Goal: Task Accomplishment & Management: Complete application form

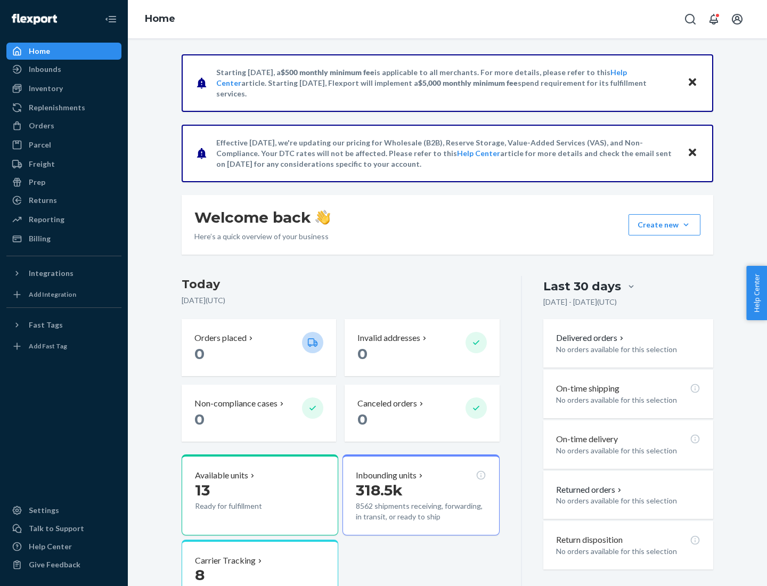
click at [686, 225] on button "Create new Create new inbound Create new order Create new product" at bounding box center [664, 224] width 72 height 21
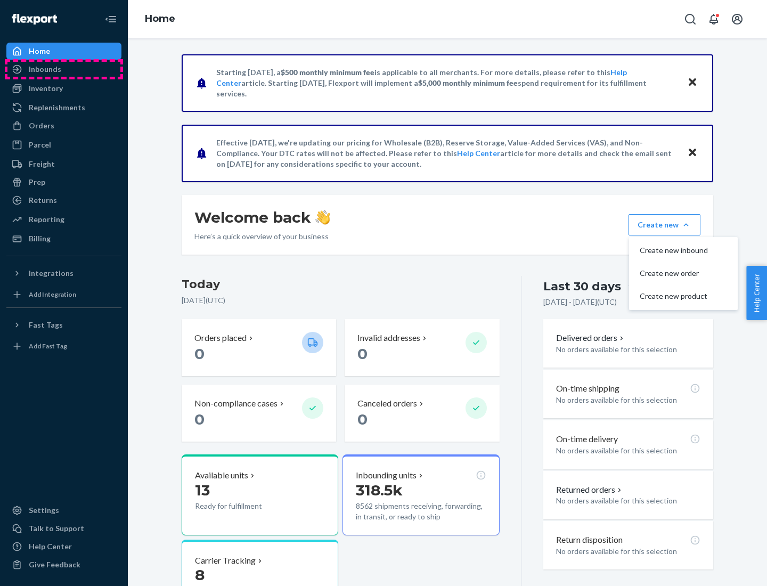
click at [64, 69] on div "Inbounds" at bounding box center [63, 69] width 113 height 15
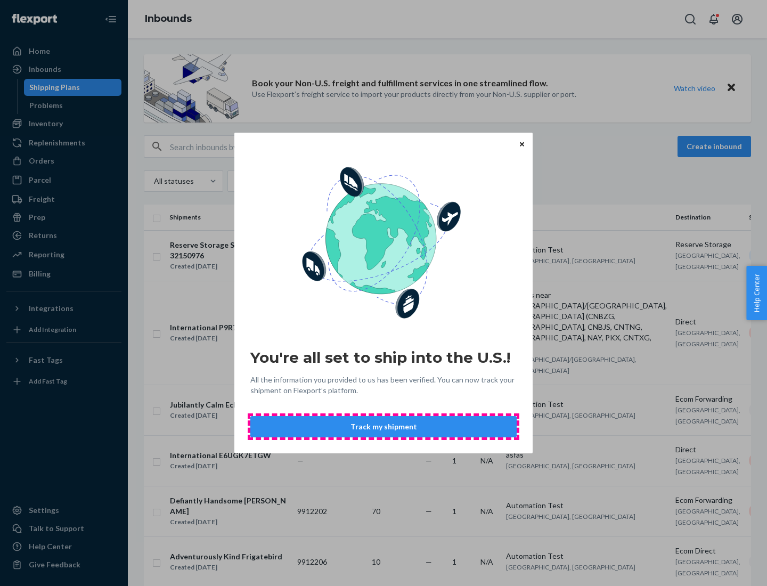
click at [383, 427] on button "Track my shipment" at bounding box center [383, 426] width 266 height 21
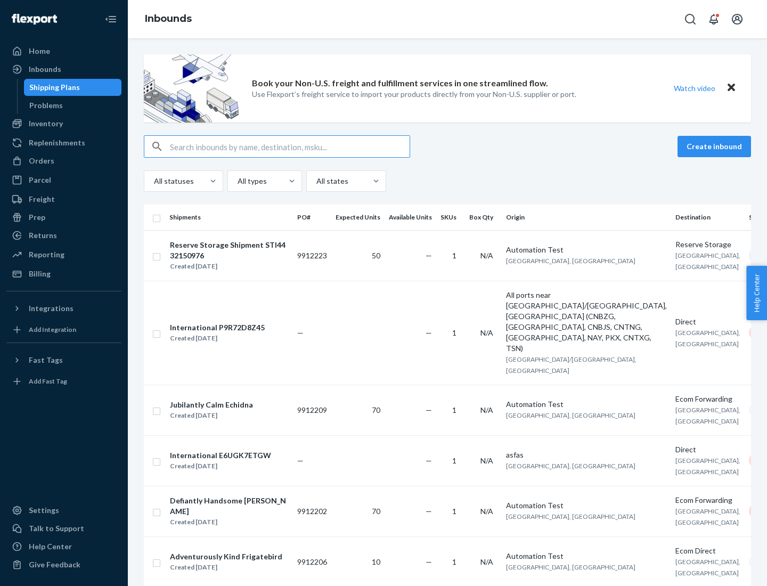
click at [716, 146] on button "Create inbound" at bounding box center [713, 146] width 73 height 21
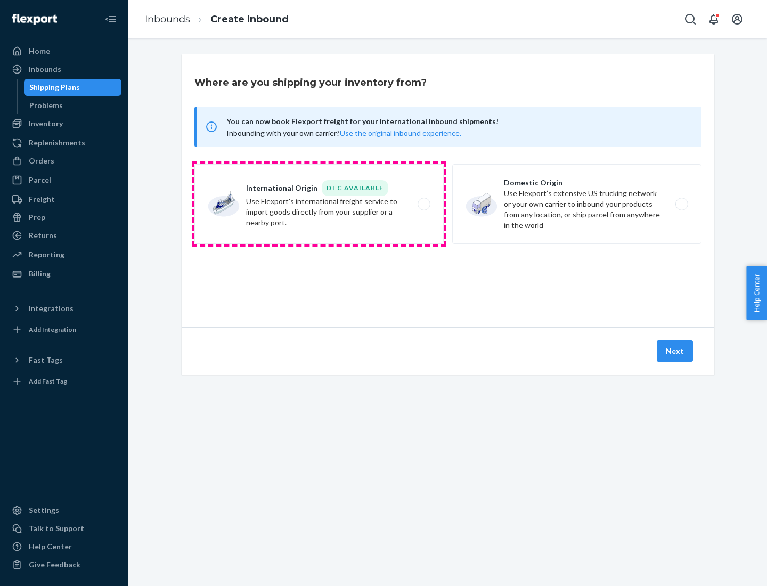
click at [319, 204] on label "International Origin DTC Available Use Flexport's international freight service…" at bounding box center [318, 204] width 249 height 80
click at [423, 204] on input "International Origin DTC Available Use Flexport's international freight service…" at bounding box center [426, 204] width 7 height 7
radio input "true"
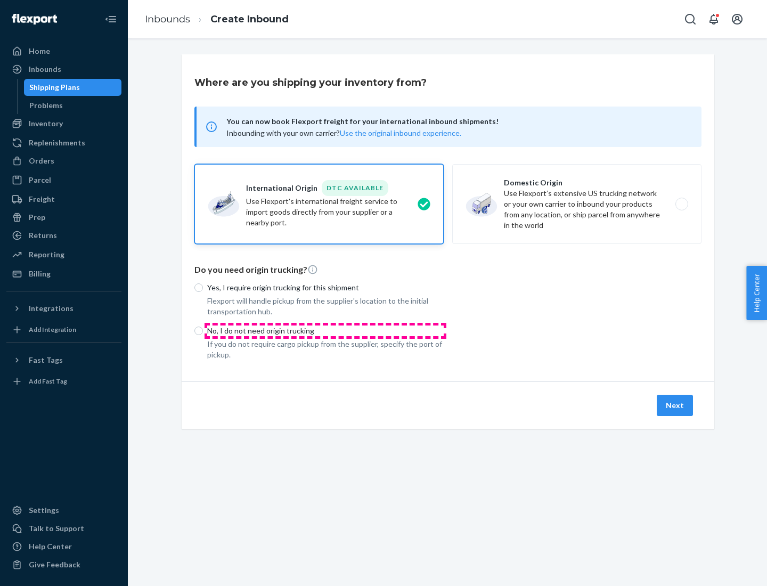
click at [325, 330] on p "No, I do not need origin trucking" at bounding box center [325, 330] width 236 height 11
click at [203, 330] on input "No, I do not need origin trucking" at bounding box center [198, 330] width 9 height 9
radio input "true"
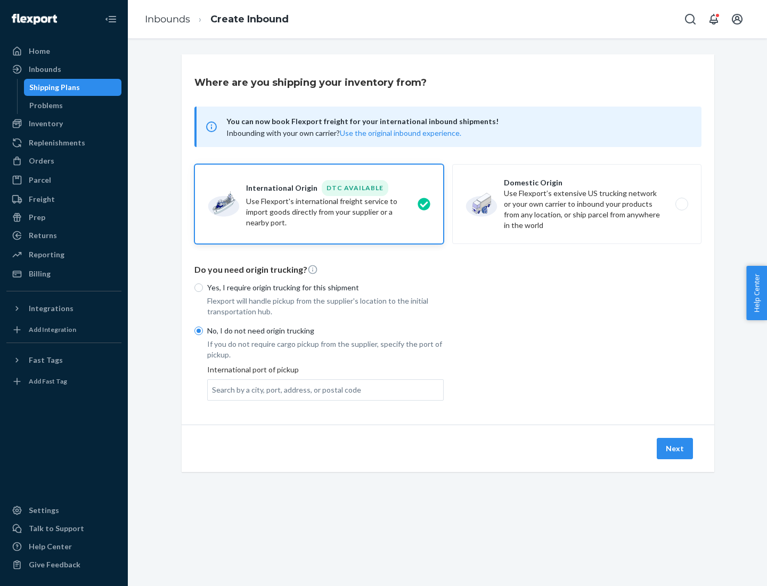
click at [284, 389] on div "Search by a city, port, address, or postal code" at bounding box center [286, 389] width 149 height 11
click at [213, 389] on input "Search by a city, port, address, or postal code" at bounding box center [212, 389] width 1 height 11
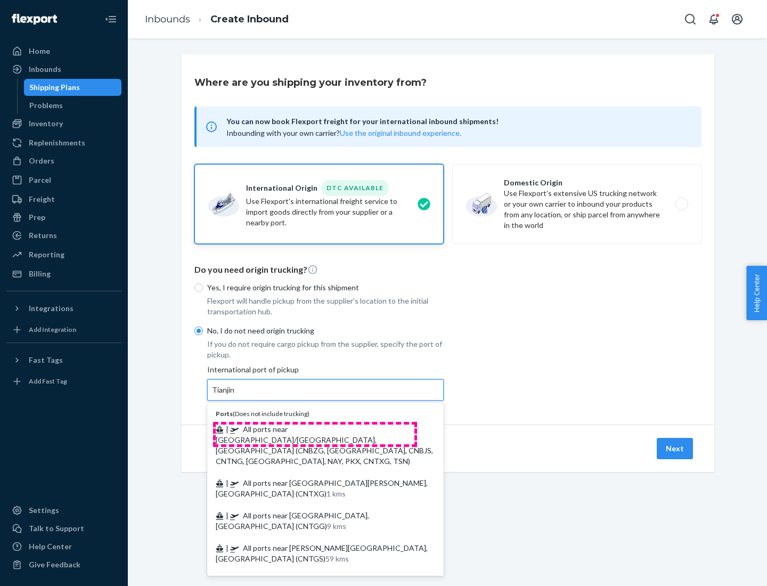
click at [315, 429] on span "| All ports near [GEOGRAPHIC_DATA]/[GEOGRAPHIC_DATA], [GEOGRAPHIC_DATA] (CNBZG,…" at bounding box center [324, 444] width 217 height 41
click at [235, 395] on input "Tianjin" at bounding box center [223, 389] width 23 height 11
type input "All ports near [GEOGRAPHIC_DATA]/[GEOGRAPHIC_DATA], [GEOGRAPHIC_DATA] (CNBZG, […"
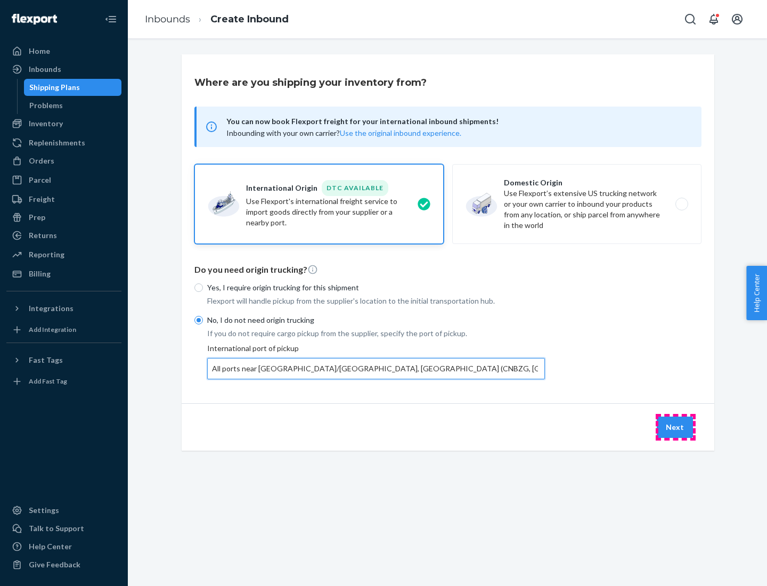
click at [675, 427] on button "Next" at bounding box center [675, 426] width 36 height 21
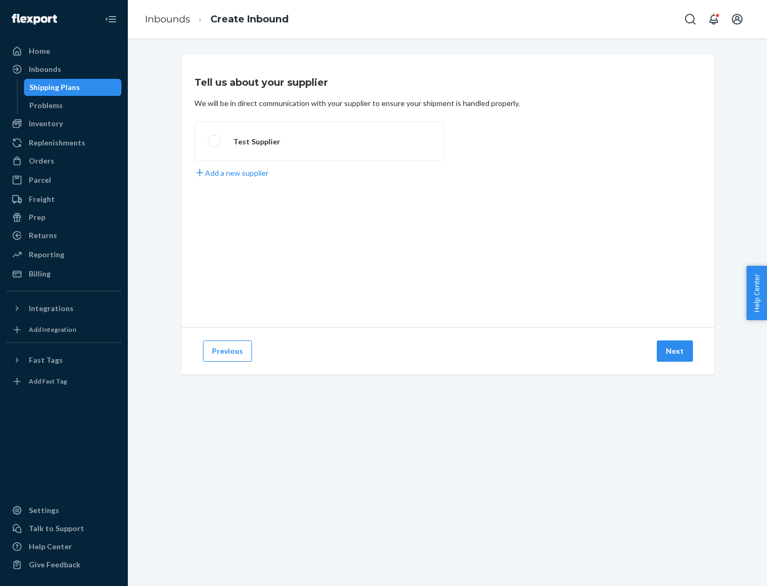
click at [319, 141] on label "Test Supplier" at bounding box center [318, 140] width 249 height 39
click at [215, 141] on input "Test Supplier" at bounding box center [211, 141] width 7 height 7
radio input "true"
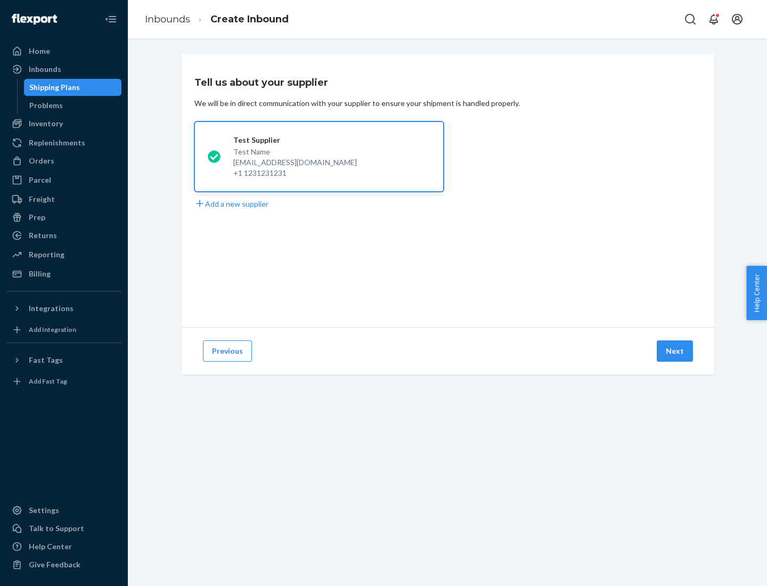
click at [675, 351] on button "Next" at bounding box center [675, 350] width 36 height 21
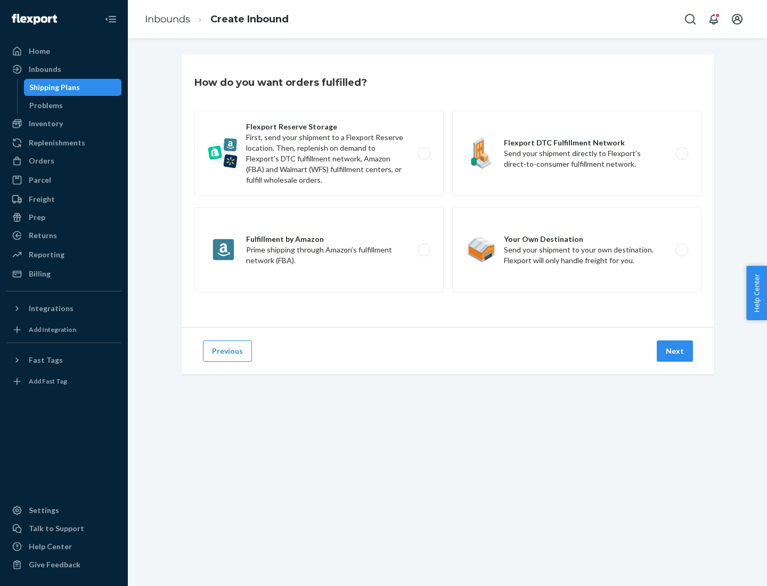
click at [448, 191] on div "Flexport Reserve Storage First, send your shipment to a Flexport Reserve locati…" at bounding box center [447, 203] width 507 height 184
click at [577, 153] on label "Flexport DTC Fulfillment Network Send your shipment directly to Flexport’s dire…" at bounding box center [576, 153] width 249 height 85
click at [681, 153] on input "Flexport DTC Fulfillment Network Send your shipment directly to Flexport’s dire…" at bounding box center [684, 153] width 7 height 7
radio input "true"
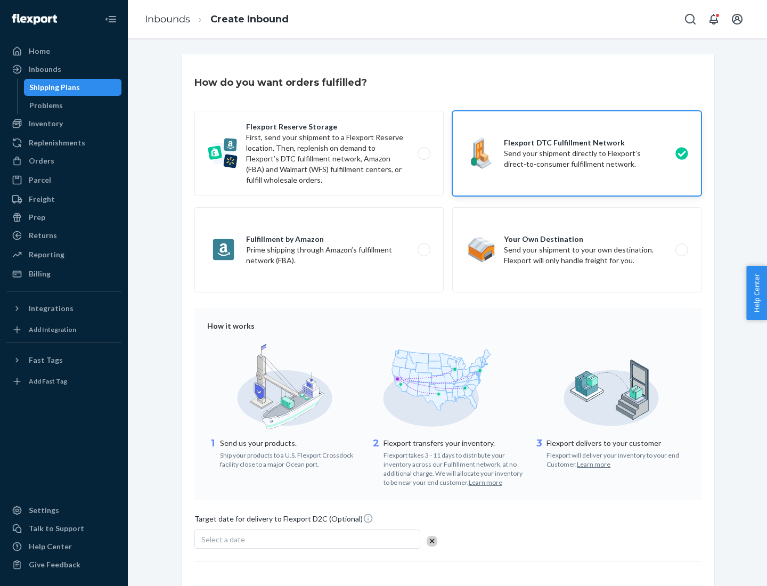
scroll to position [78, 0]
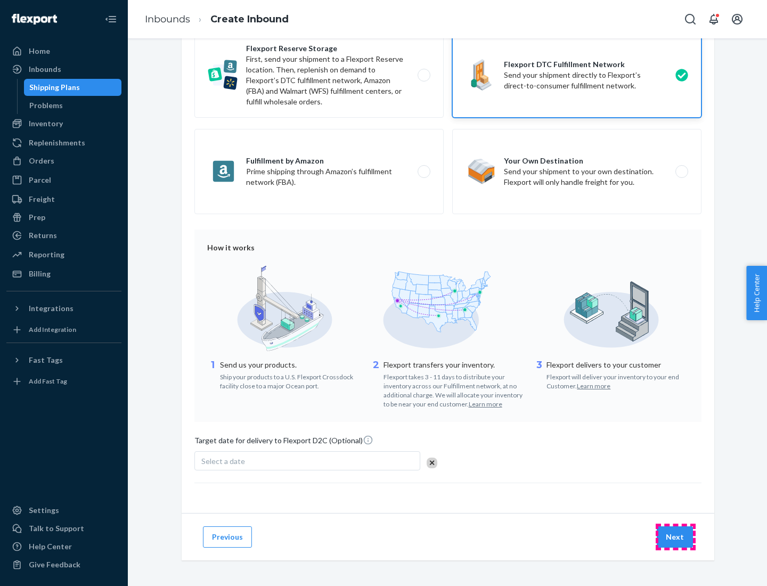
click at [675, 536] on button "Next" at bounding box center [675, 536] width 36 height 21
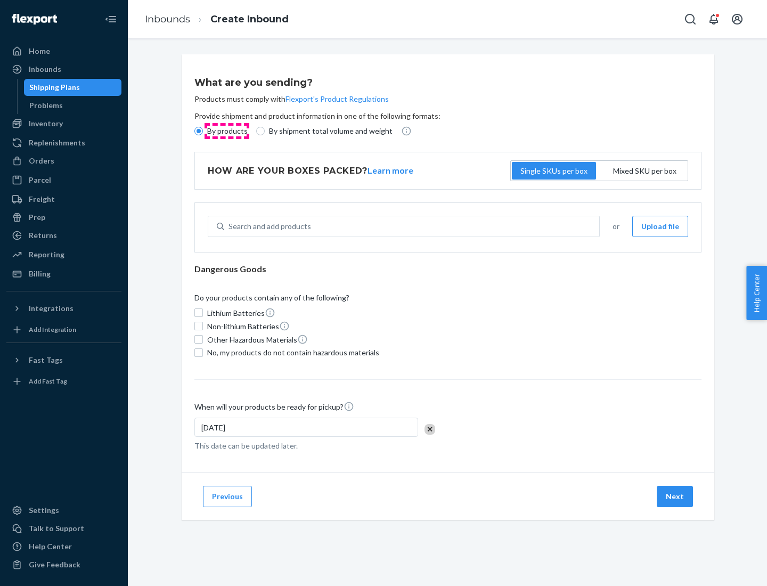
click at [226, 131] on p "By products" at bounding box center [227, 131] width 40 height 11
click at [203, 131] on input "By products" at bounding box center [198, 131] width 9 height 9
click at [268, 226] on div "Search and add products" at bounding box center [269, 226] width 83 height 11
click at [229, 226] on input "Search and add products" at bounding box center [228, 226] width 1 height 11
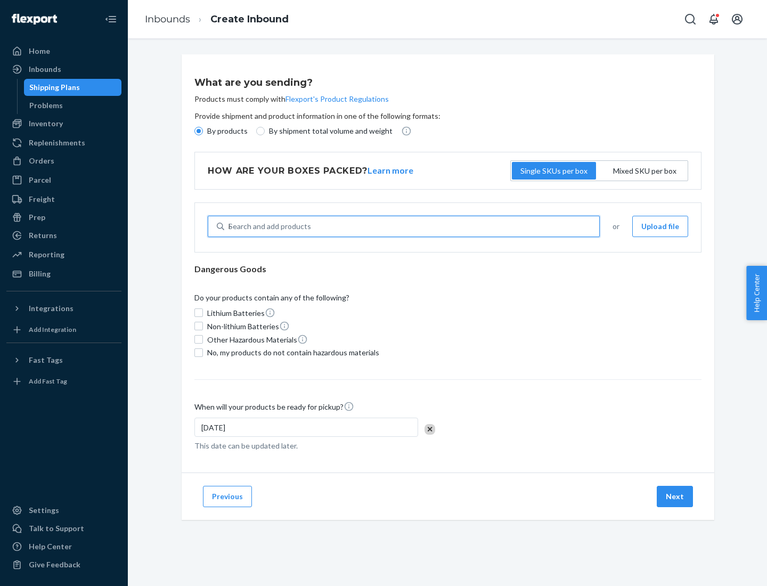
type input "basic"
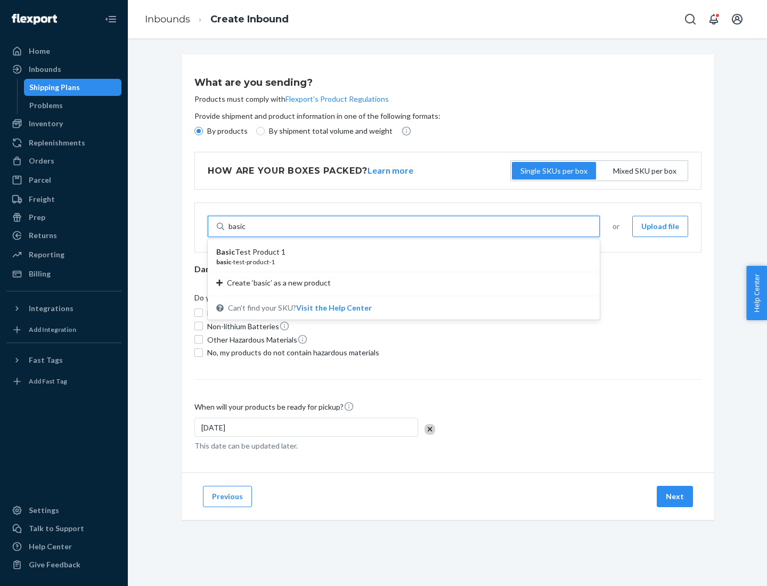
click at [400, 252] on div "Basic Test Product 1" at bounding box center [399, 252] width 366 height 11
click at [246, 232] on input "basic" at bounding box center [237, 226] width 18 height 11
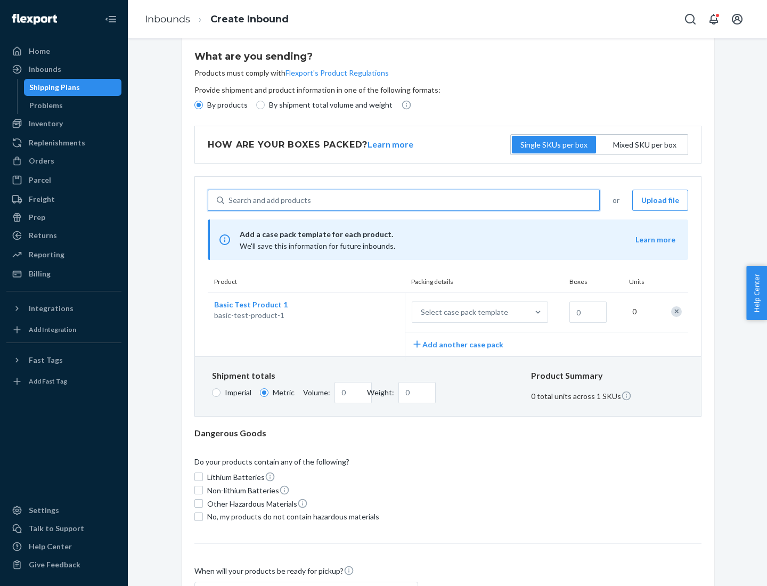
click at [462, 312] on div "Select case pack template" at bounding box center [464, 312] width 87 height 11
click at [368, 312] on input "Select case pack template" at bounding box center [368, 312] width 0 height 0
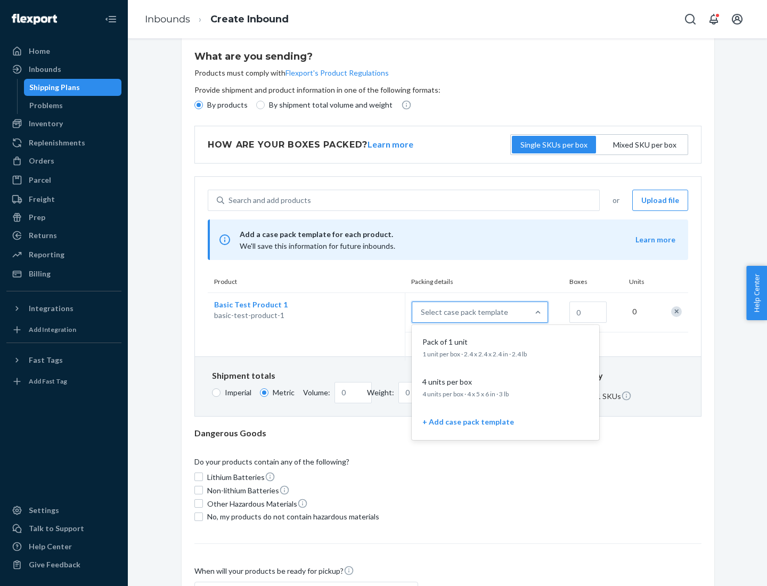
scroll to position [61, 0]
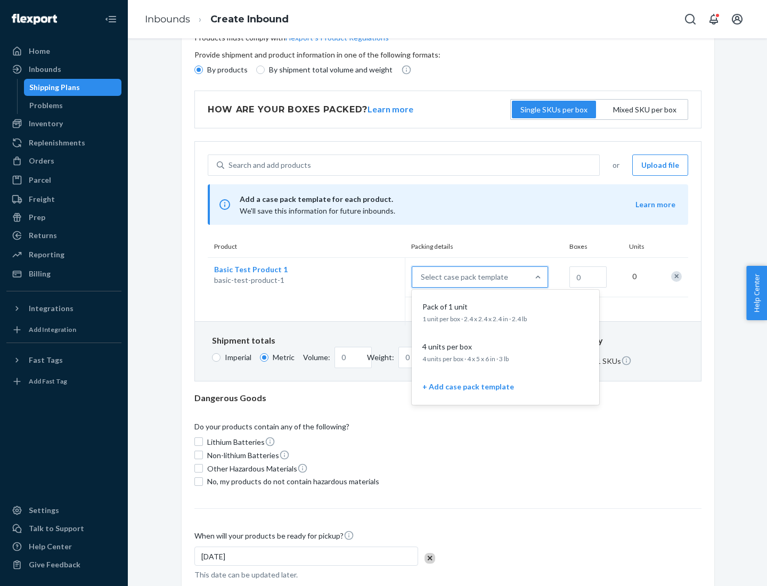
click at [505, 311] on div "Pack of 1 unit" at bounding box center [503, 306] width 170 height 11
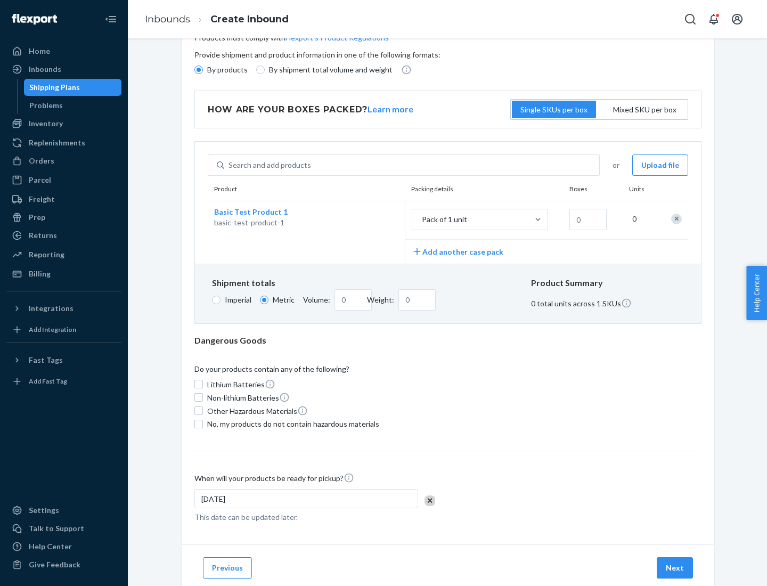
scroll to position [0, 0]
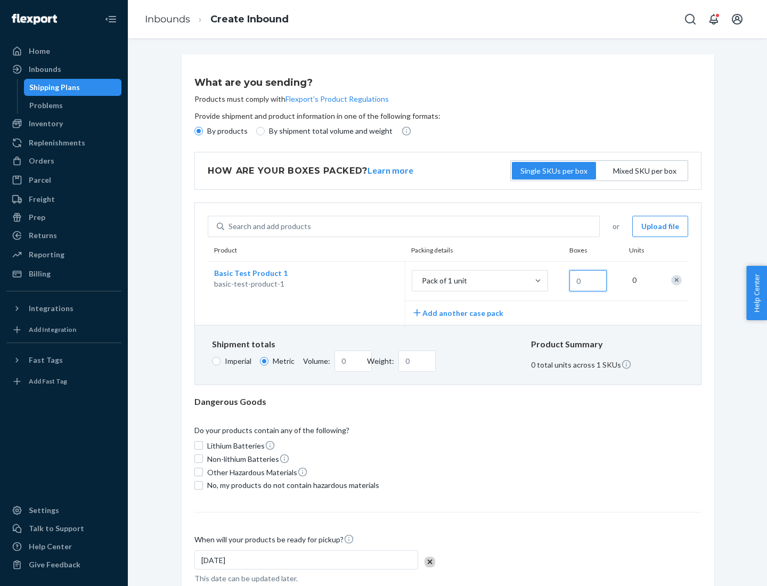
type input "1.09"
type input "1"
type input "10.89"
type input "10"
type input "0.02"
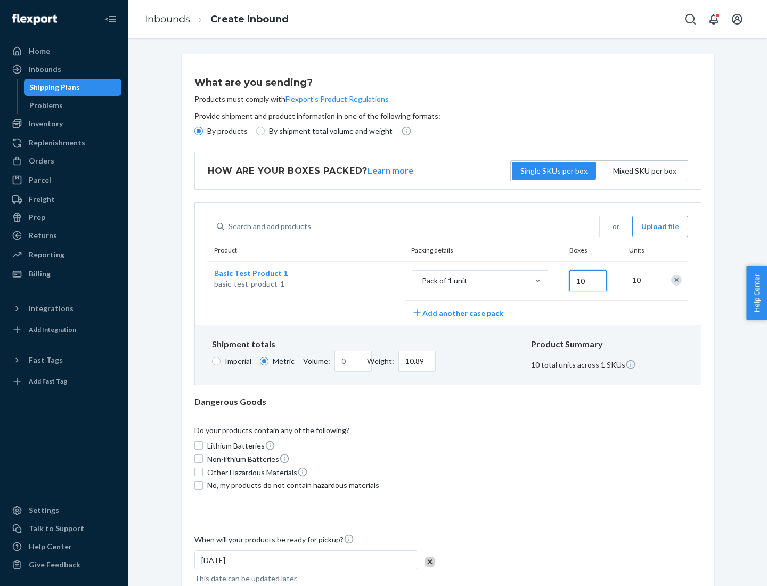
type input "108.86"
type input "100"
type input "0.23"
type input "1088.62"
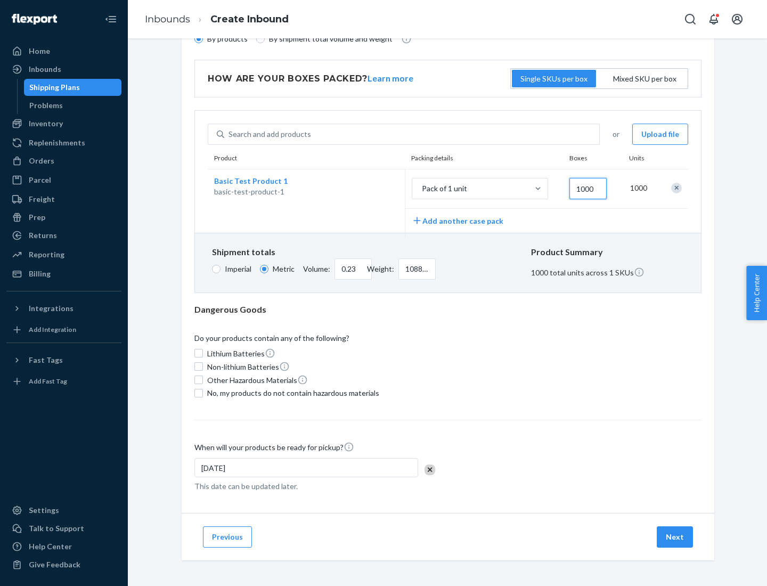
type input "1000"
click at [291, 392] on span "No, my products do not contain hazardous materials" at bounding box center [293, 393] width 172 height 11
click at [203, 392] on input "No, my products do not contain hazardous materials" at bounding box center [198, 393] width 9 height 9
checkbox input "true"
click at [675, 536] on button "Next" at bounding box center [675, 536] width 36 height 21
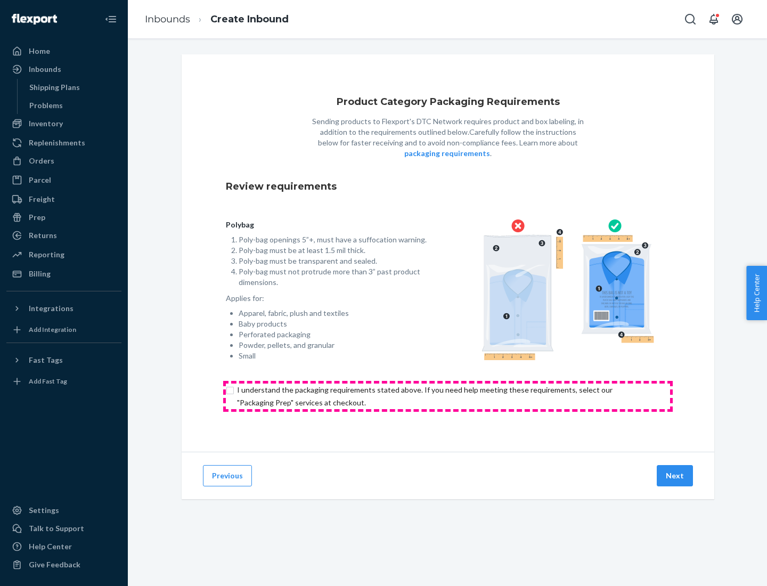
click at [448, 396] on input "checkbox" at bounding box center [448, 396] width 444 height 26
checkbox input "true"
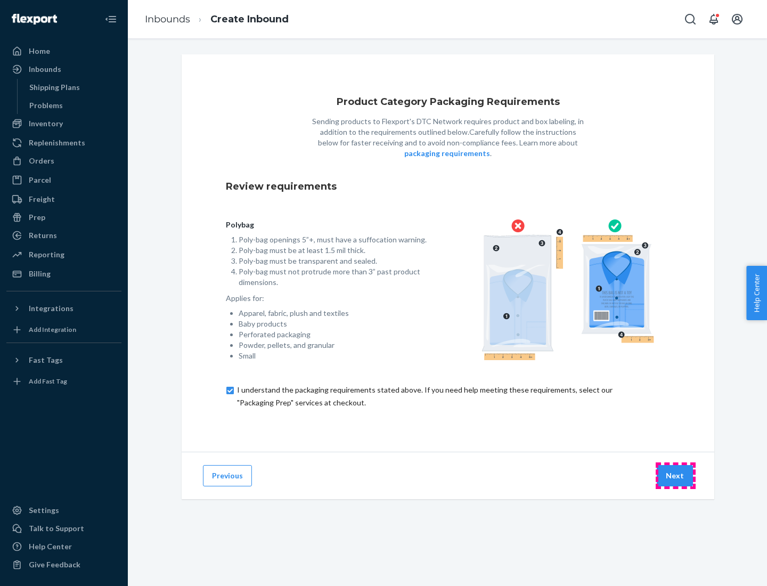
click at [675, 475] on button "Next" at bounding box center [675, 475] width 36 height 21
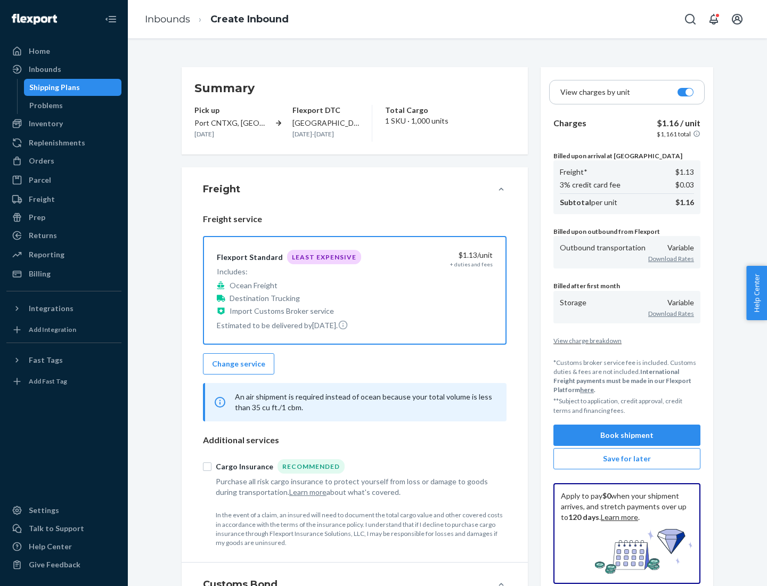
scroll to position [123, 0]
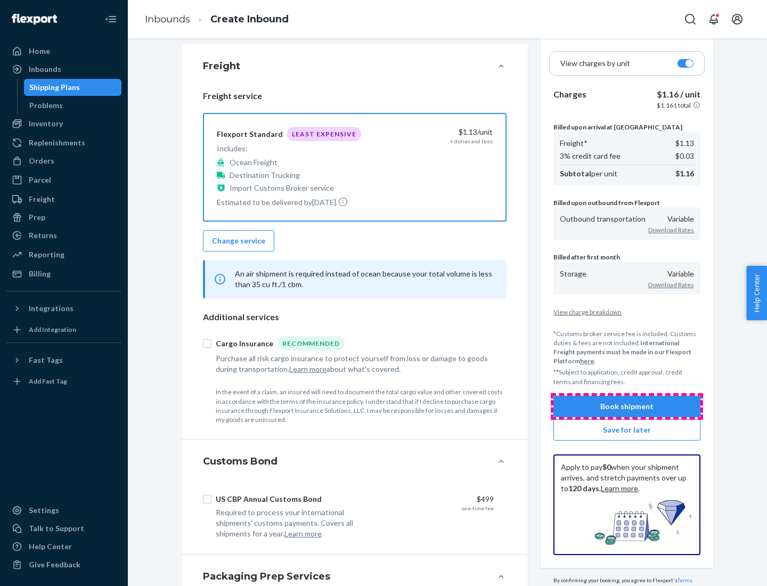
click at [627, 406] on button "Book shipment" at bounding box center [626, 406] width 147 height 21
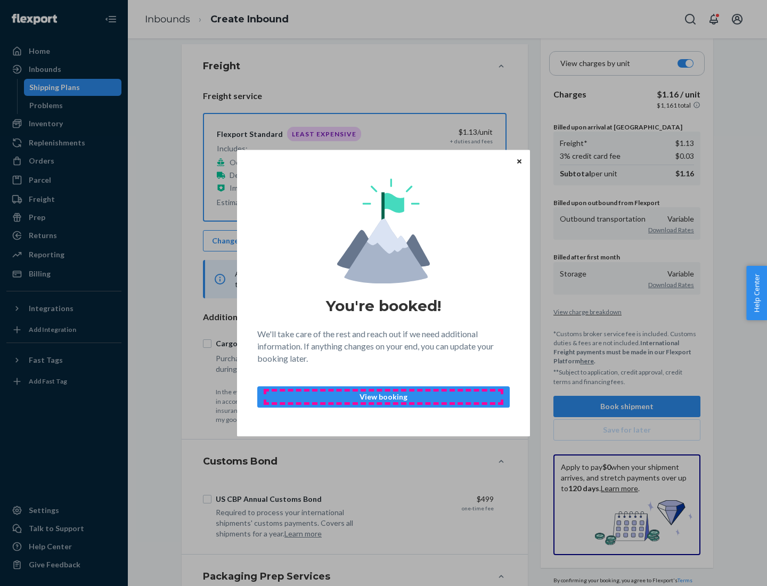
click at [383, 396] on p "View booking" at bounding box center [383, 396] width 234 height 11
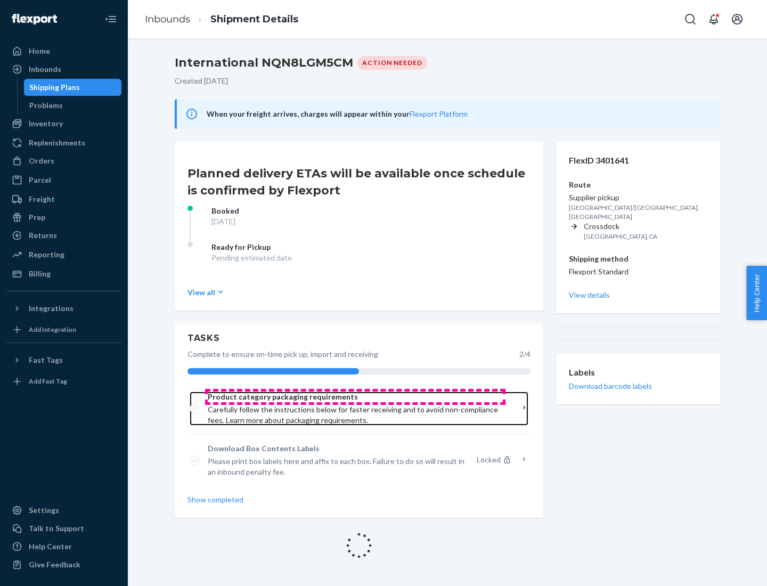
click at [355, 397] on span "Product category packaging requirements" at bounding box center [355, 396] width 295 height 11
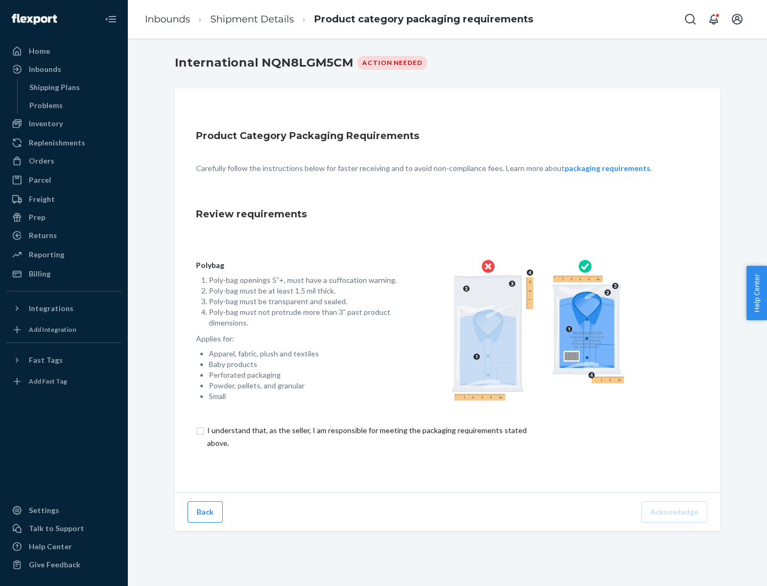
click at [366, 436] on input "checkbox" at bounding box center [373, 437] width 354 height 26
checkbox input "true"
click at [675, 511] on button "Acknowledge" at bounding box center [674, 511] width 66 height 21
